Goal: Information Seeking & Learning: Check status

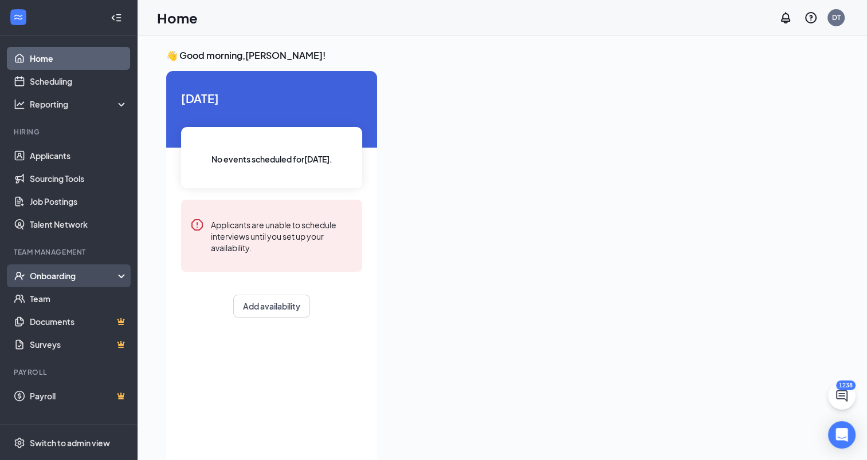
click at [49, 273] on div "Onboarding" at bounding box center [74, 275] width 88 height 11
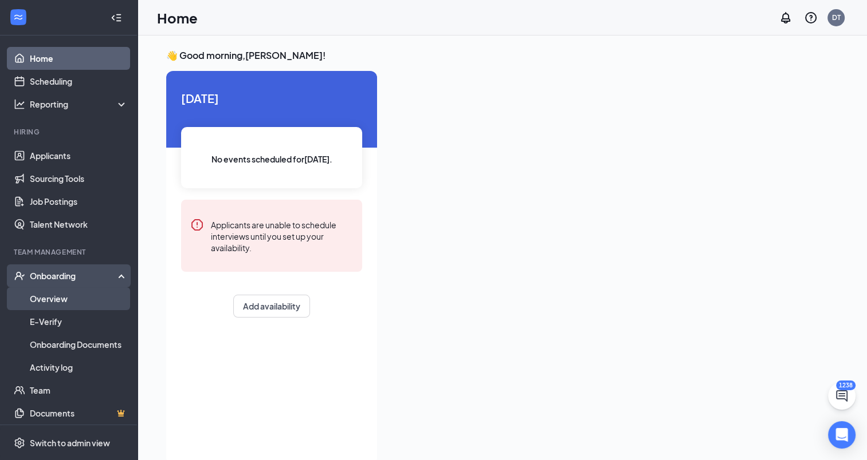
click at [46, 304] on link "Overview" at bounding box center [79, 299] width 98 height 23
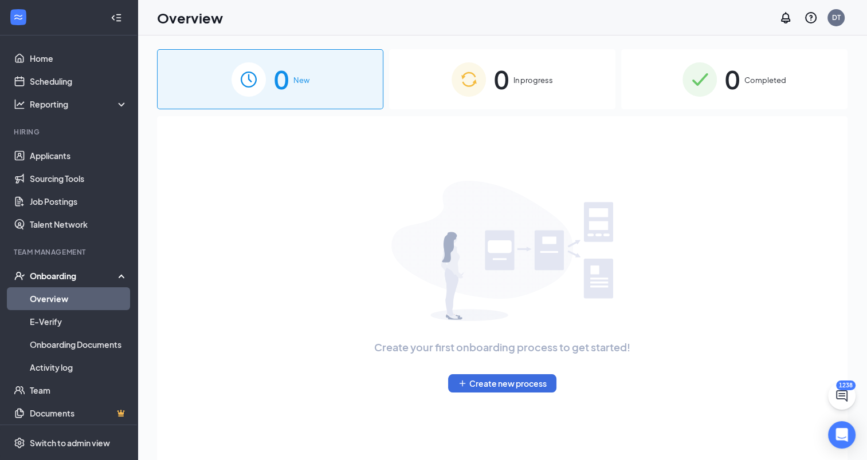
click at [761, 96] on div "0 Completed" at bounding box center [734, 79] width 226 height 60
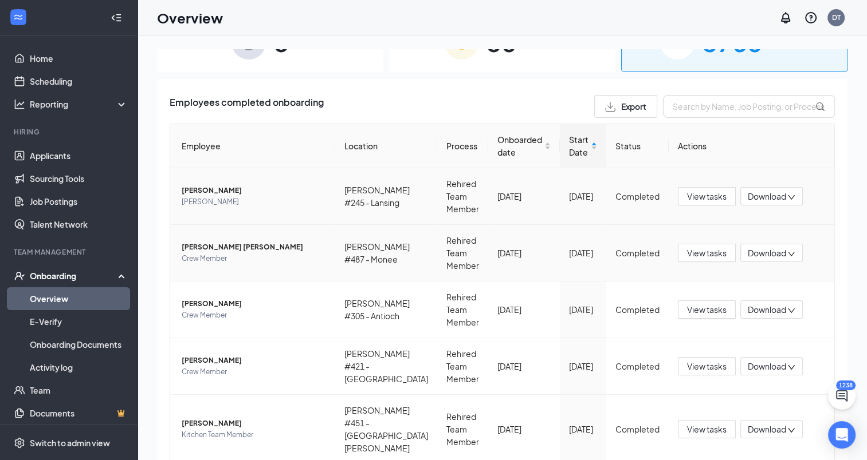
scroll to position [57, 0]
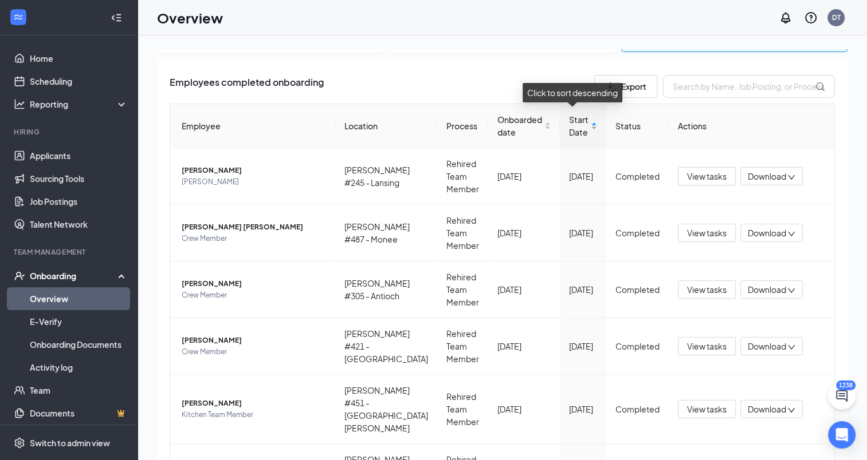
click at [569, 129] on span "Start Date" at bounding box center [578, 125] width 19 height 25
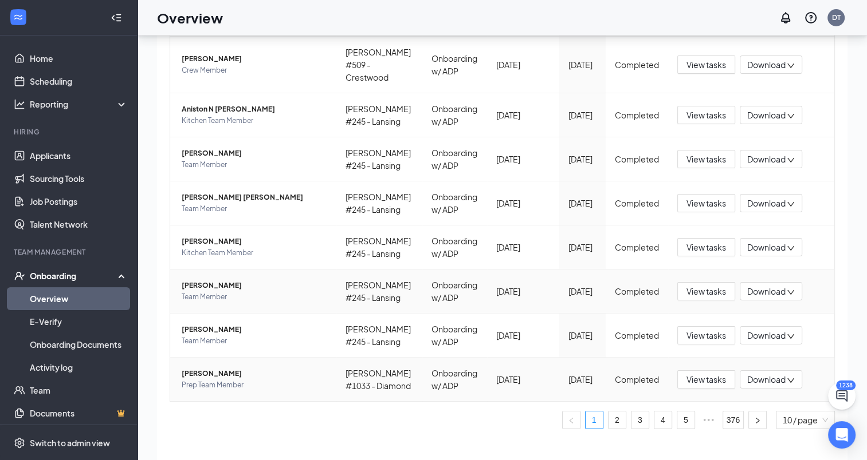
scroll to position [52, 0]
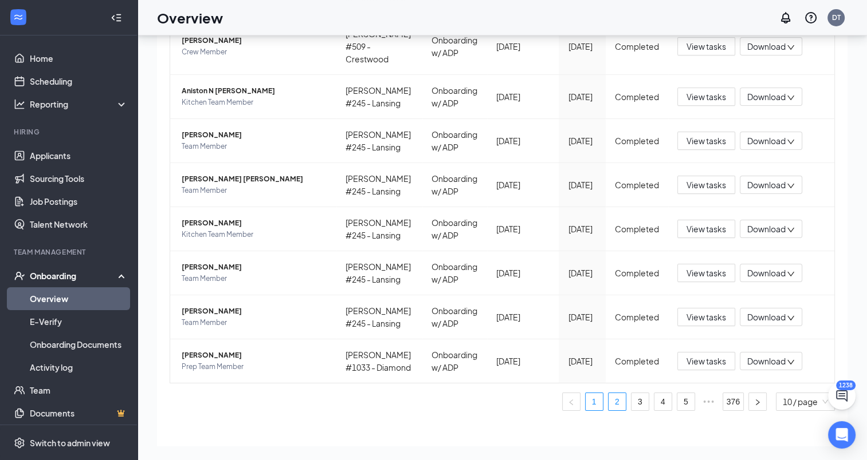
click at [609, 393] on link "2" at bounding box center [616, 401] width 17 height 17
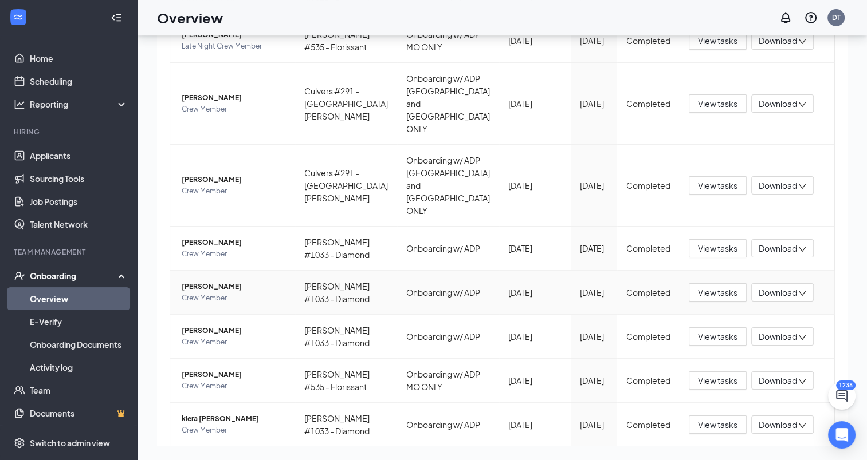
scroll to position [237, 0]
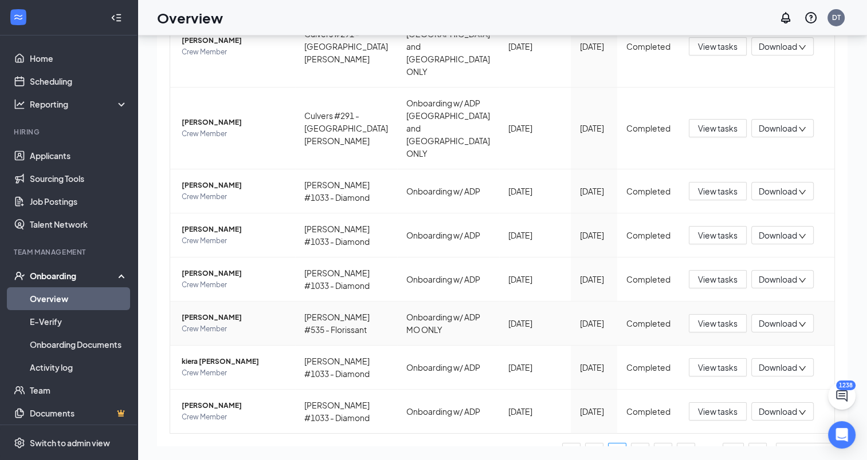
click at [222, 324] on span "[PERSON_NAME]" at bounding box center [234, 317] width 104 height 11
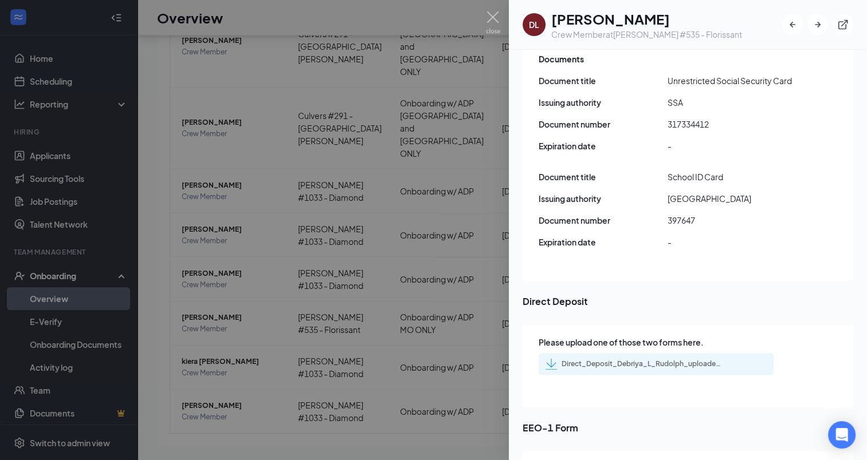
scroll to position [1546, 0]
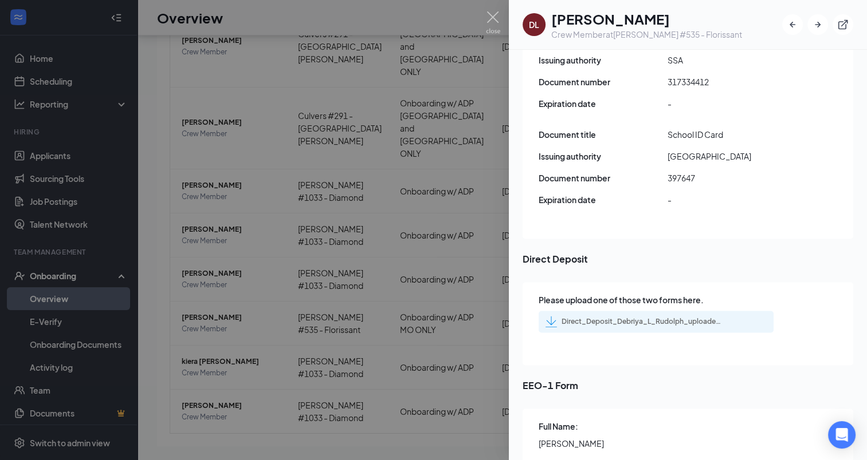
click at [676, 317] on div "Direct_Deposit_Debriya_L_Rudolph_uploadedfile_20250904.pdf.pdf" at bounding box center [641, 321] width 160 height 9
click at [488, 21] on img at bounding box center [493, 22] width 14 height 22
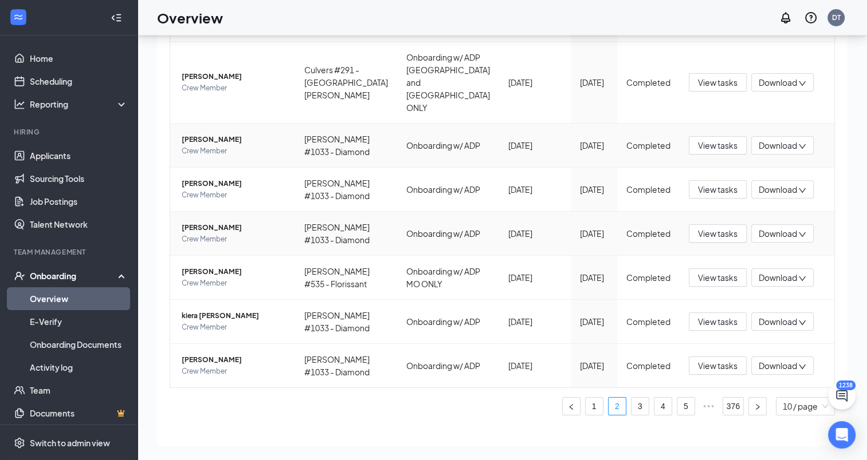
scroll to position [351, 0]
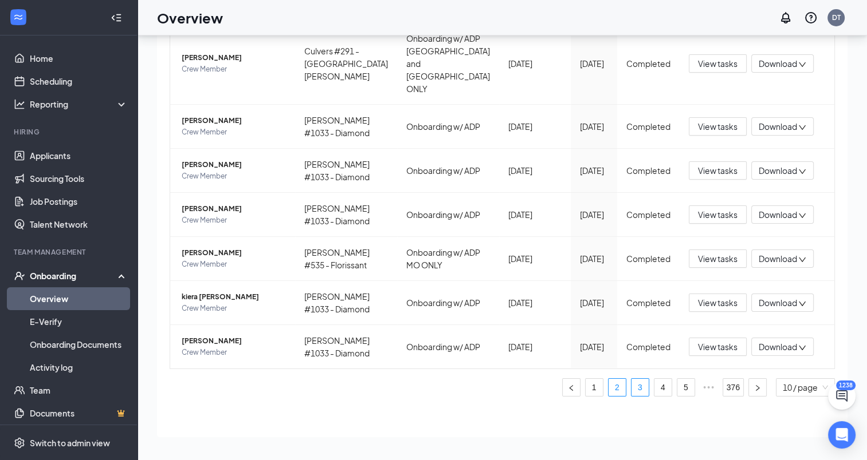
click at [631, 396] on link "3" at bounding box center [639, 387] width 17 height 17
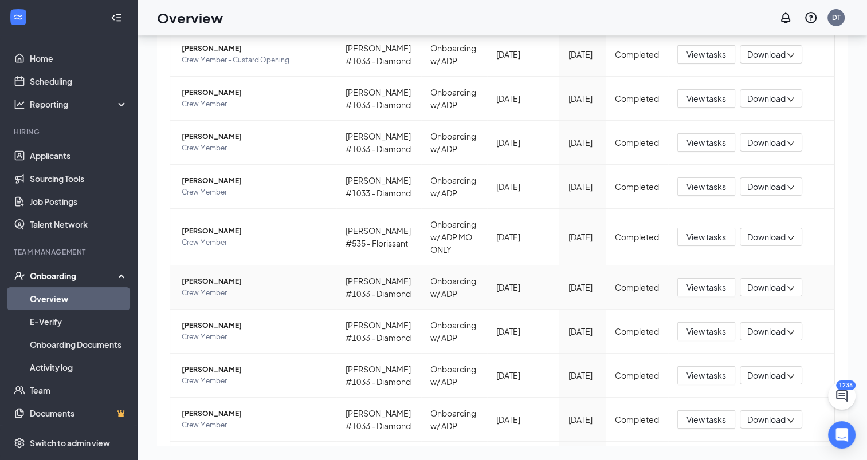
scroll to position [179, 0]
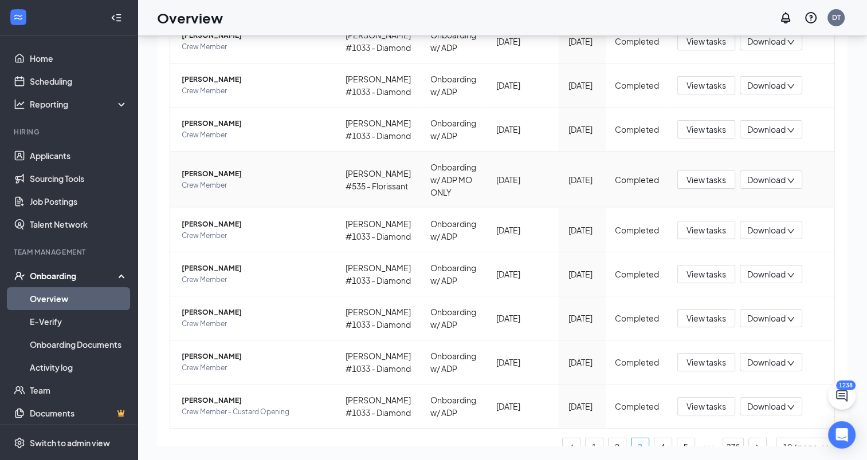
click at [220, 180] on span "[PERSON_NAME]" at bounding box center [254, 173] width 145 height 11
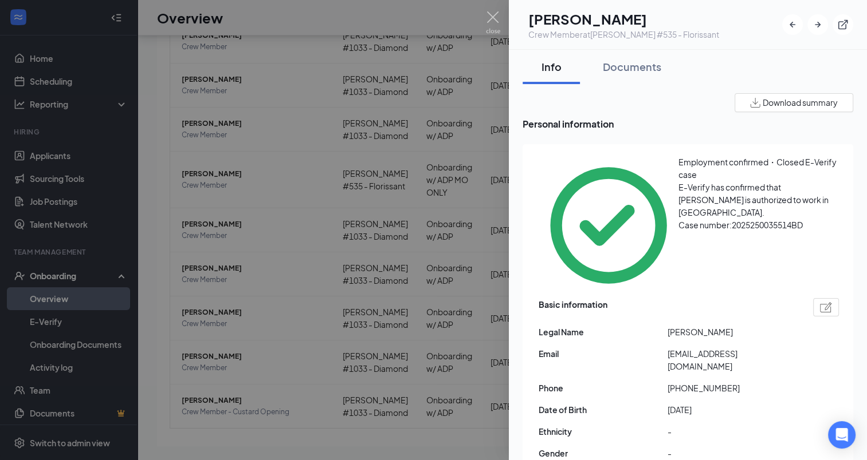
click at [622, 71] on div "Documents" at bounding box center [631, 67] width 58 height 14
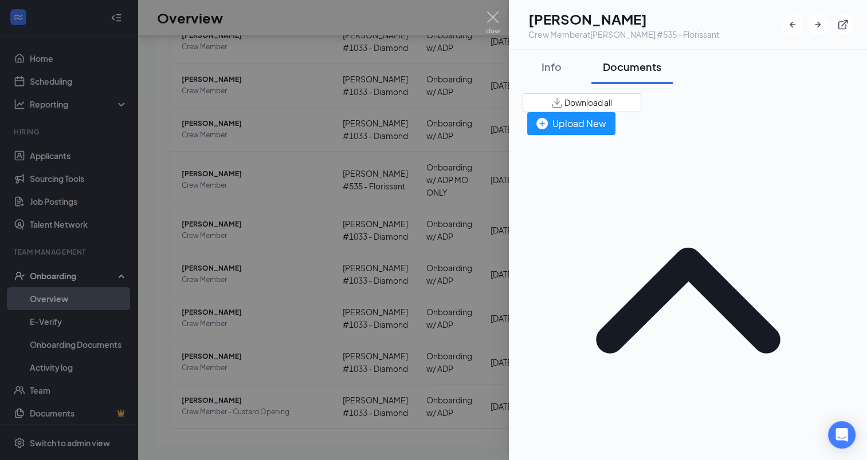
click at [491, 15] on img at bounding box center [493, 22] width 14 height 22
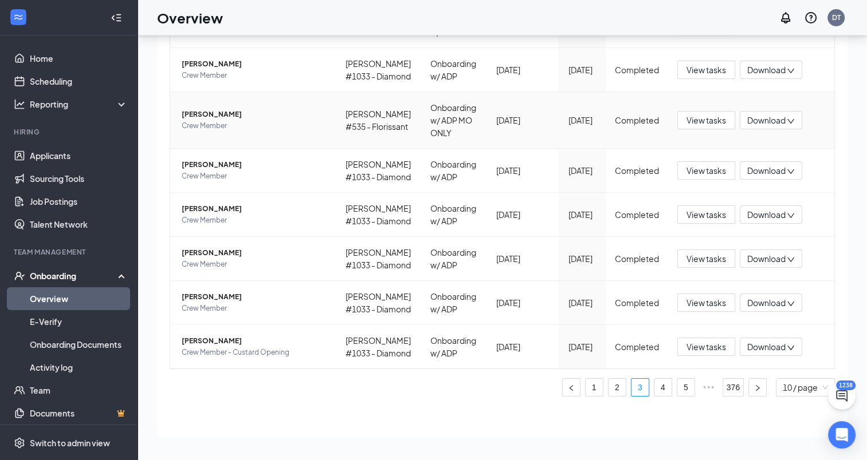
scroll to position [350, 0]
click at [654, 392] on link "4" at bounding box center [662, 387] width 17 height 17
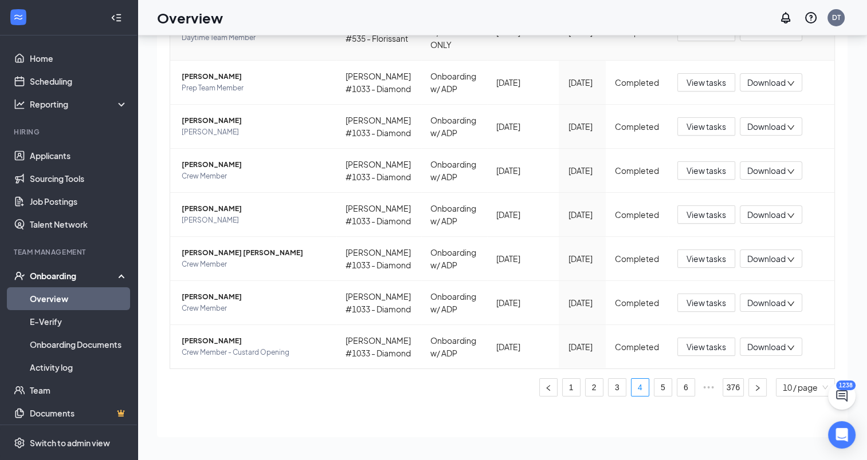
scroll to position [350, 0]
click at [657, 396] on link "5" at bounding box center [662, 387] width 17 height 17
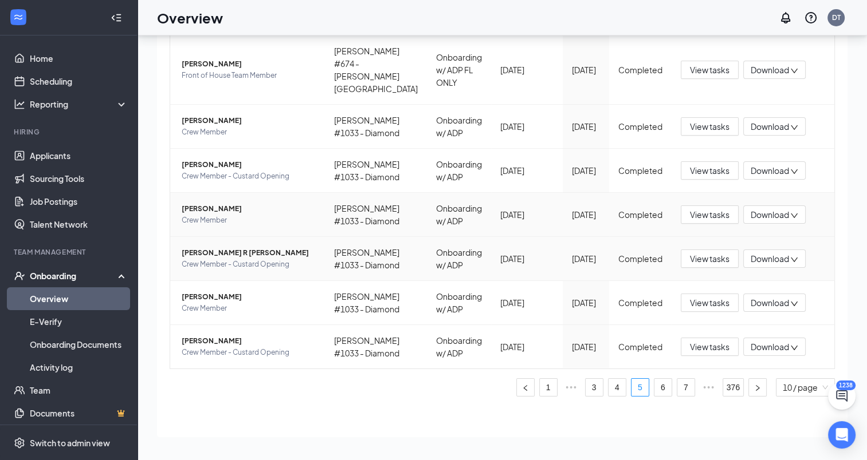
scroll to position [363, 0]
click at [655, 389] on link "6" at bounding box center [662, 387] width 17 height 17
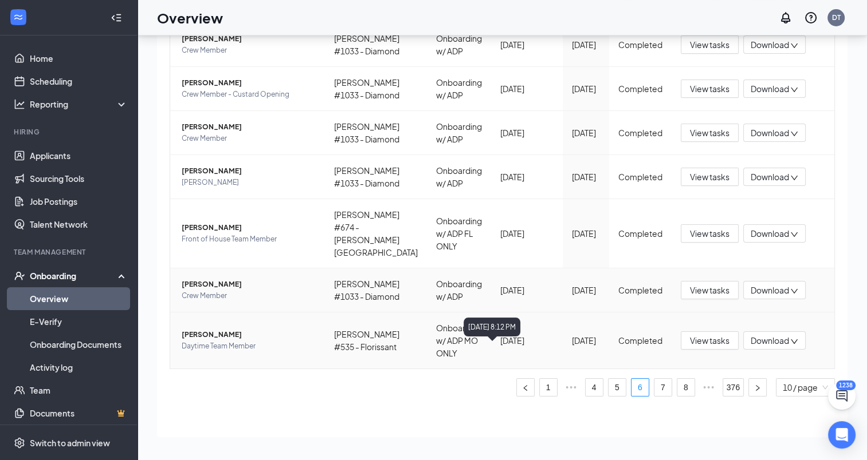
scroll to position [305, 0]
click at [220, 341] on span "[PERSON_NAME]" at bounding box center [249, 334] width 134 height 11
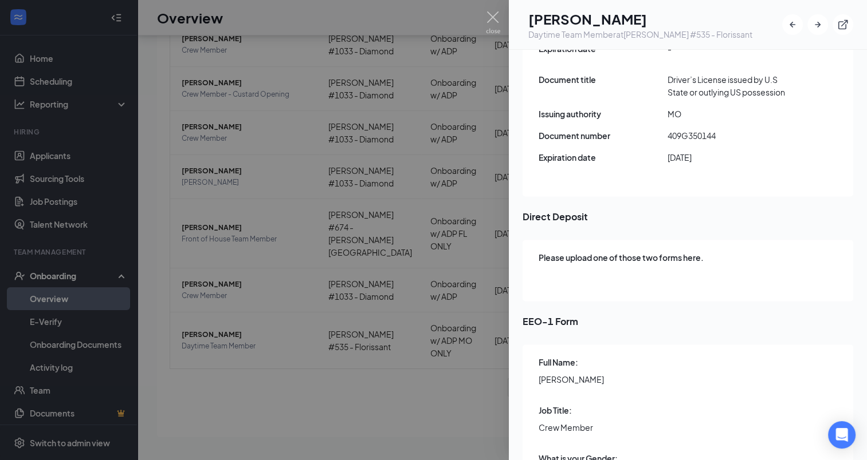
scroll to position [1604, 0]
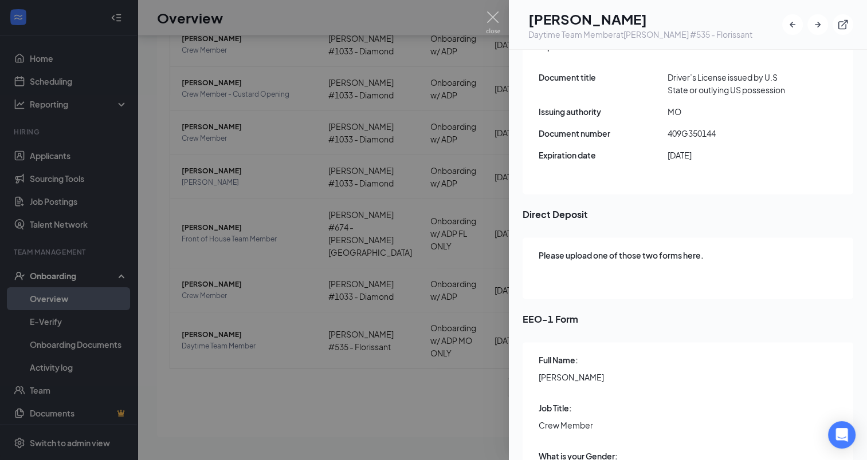
click at [490, 11] on img at bounding box center [493, 22] width 14 height 22
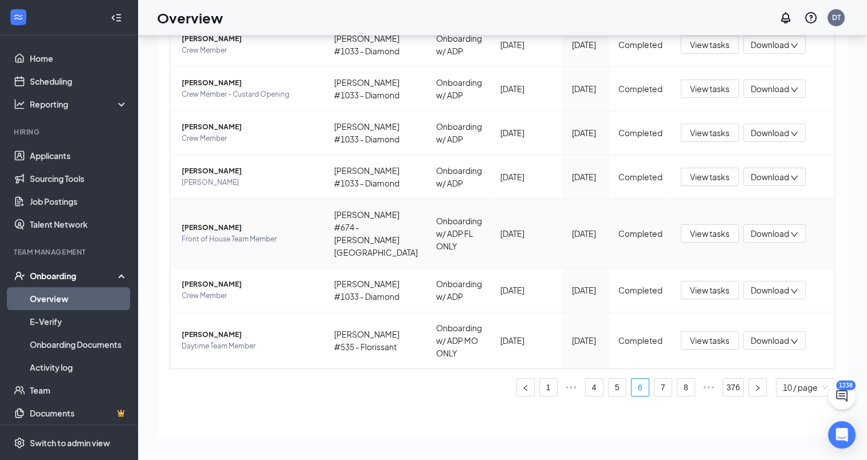
scroll to position [363, 0]
click at [654, 391] on link "7" at bounding box center [662, 387] width 17 height 17
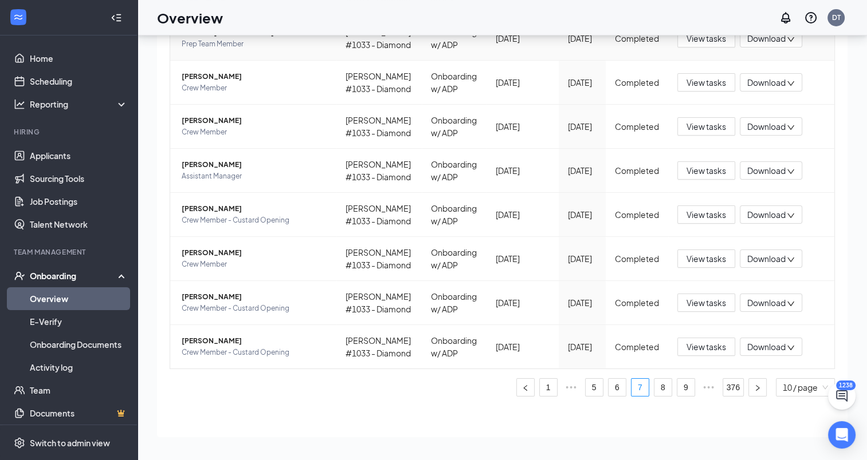
scroll to position [350, 0]
click at [655, 388] on link "8" at bounding box center [662, 387] width 17 height 17
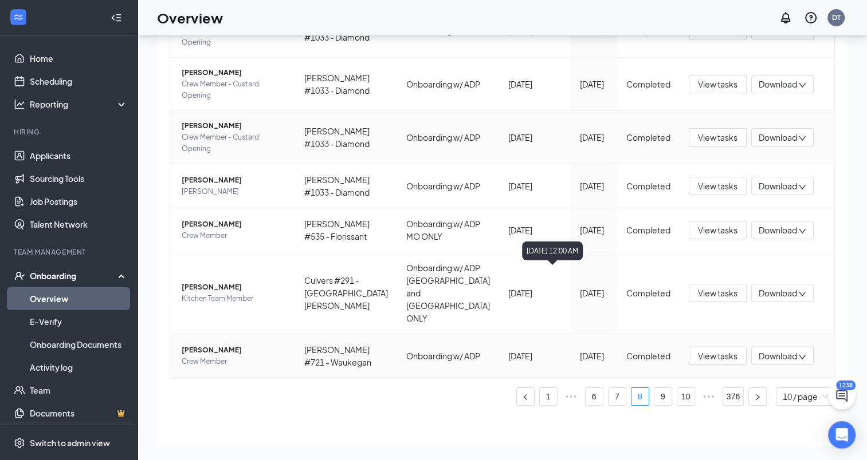
scroll to position [363, 0]
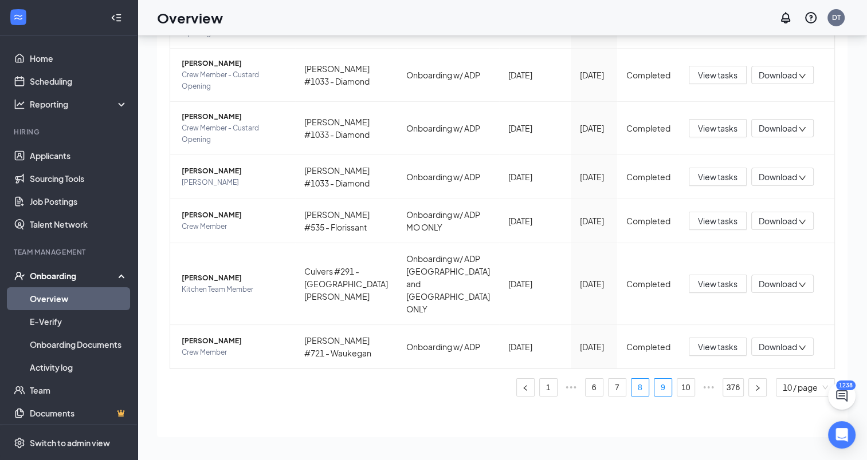
click at [654, 386] on link "9" at bounding box center [662, 387] width 17 height 17
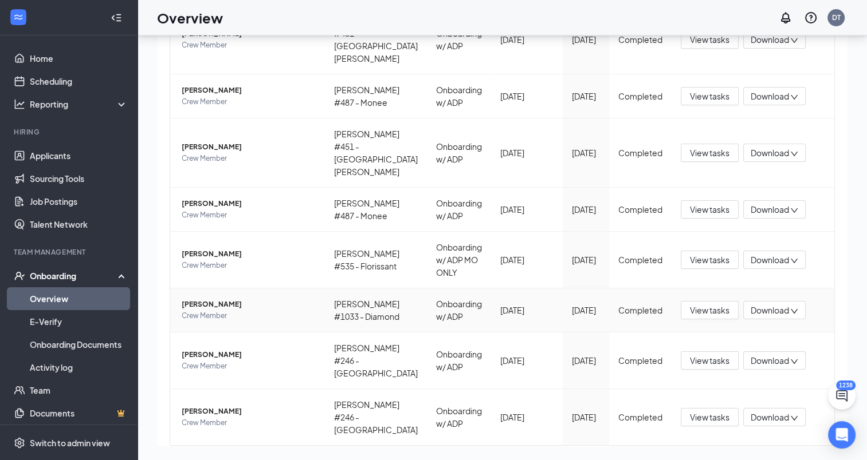
scroll to position [249, 0]
click at [654, 456] on link "10" at bounding box center [662, 464] width 17 height 17
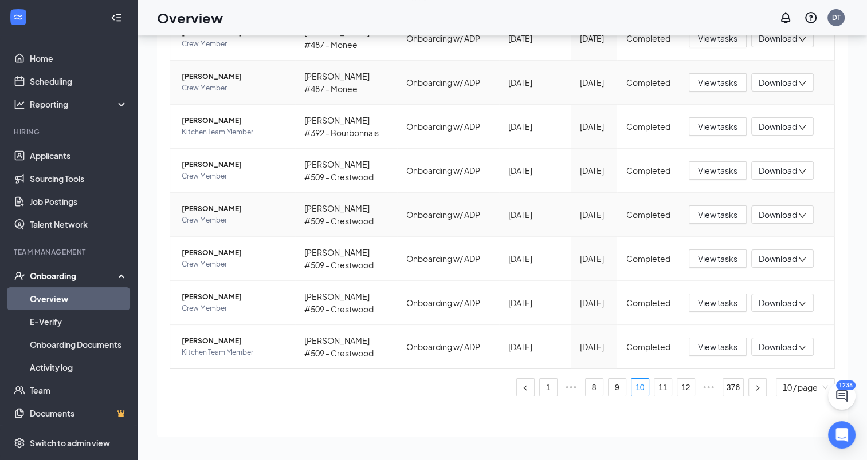
scroll to position [375, 0]
click at [657, 385] on link "11" at bounding box center [662, 387] width 17 height 17
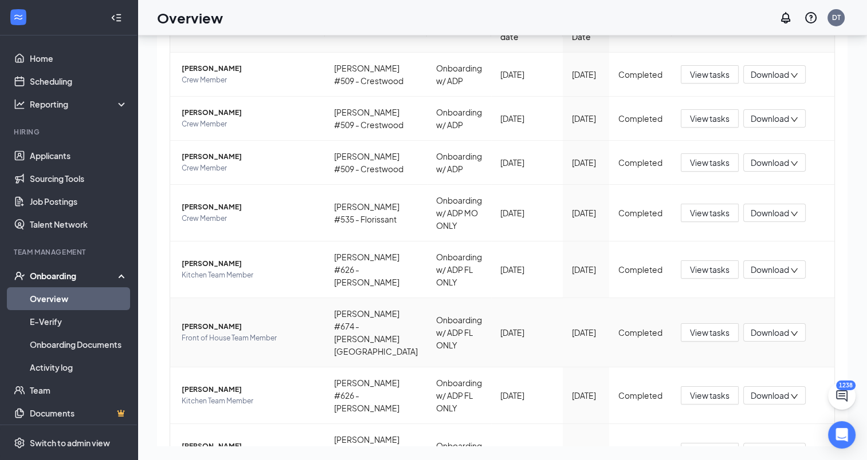
scroll to position [76, 0]
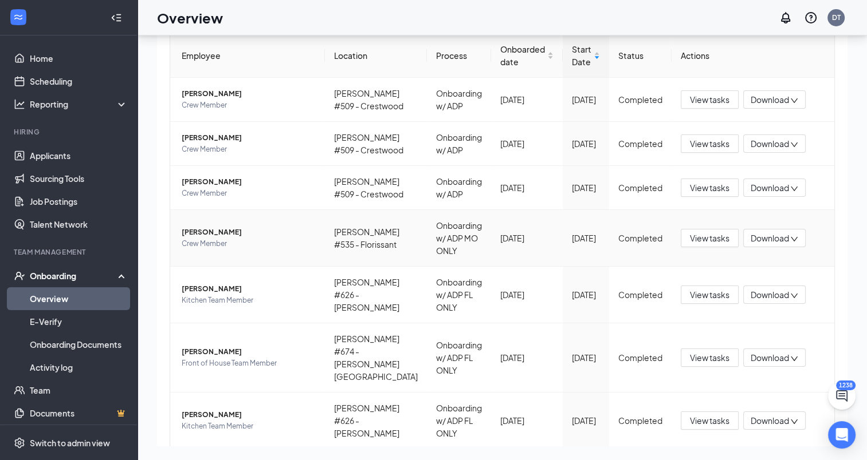
click at [219, 238] on span "[PERSON_NAME]" at bounding box center [249, 232] width 134 height 11
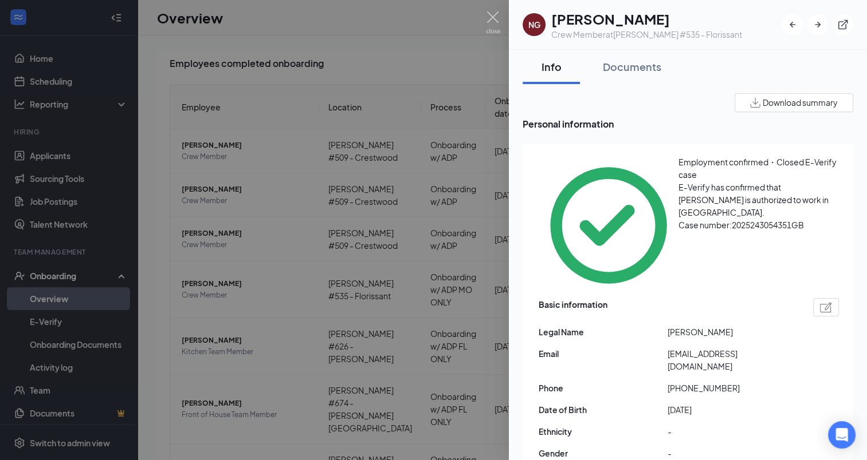
click at [617, 70] on div "Documents" at bounding box center [631, 67] width 58 height 14
